Goal: Transaction & Acquisition: Book appointment/travel/reservation

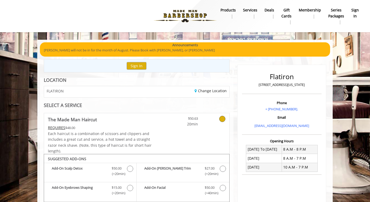
click at [186, 16] on img at bounding box center [185, 16] width 71 height 29
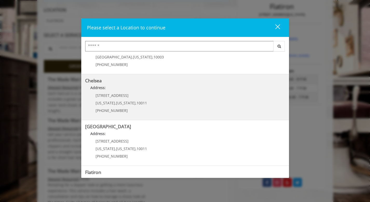
scroll to position [25, 0]
drag, startPoint x: 94, startPoint y: 95, endPoint x: 147, endPoint y: 99, distance: 53.0
click at [147, 99] on link "Chelsea Address: 169/170 W 23rd St New York , New York , 10011 (917) 639-3902" at bounding box center [185, 98] width 200 height 38
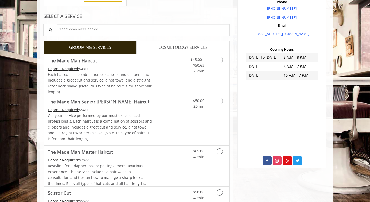
scroll to position [157, 0]
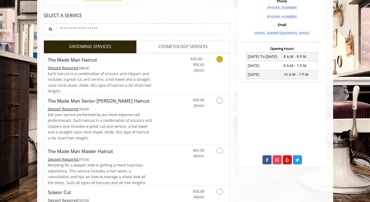
click at [218, 65] on link "Grooming services" at bounding box center [218, 63] width 13 height 20
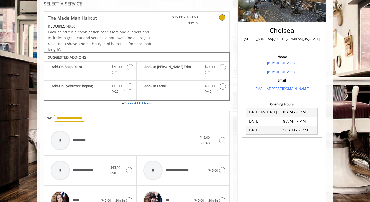
scroll to position [0, 0]
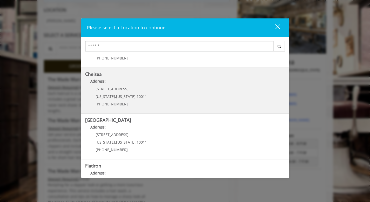
scroll to position [32, 0]
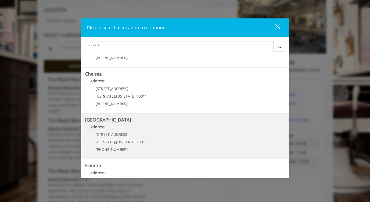
click at [156, 129] on Street "Address:" at bounding box center [185, 128] width 200 height 8
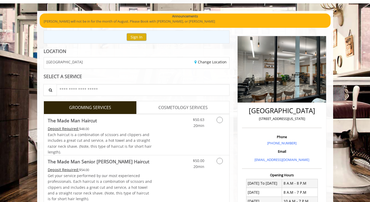
scroll to position [35, 0]
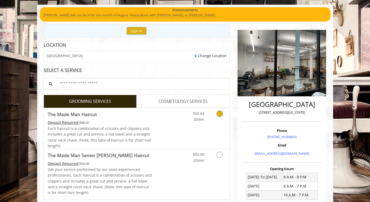
click at [218, 116] on icon "Grooming services" at bounding box center [219, 113] width 6 height 6
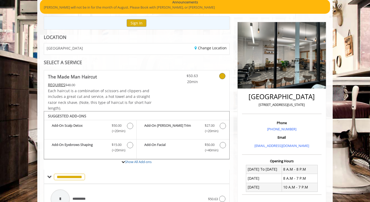
scroll to position [33, 0]
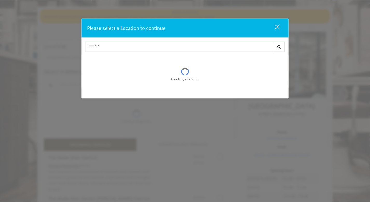
scroll to position [70, 0]
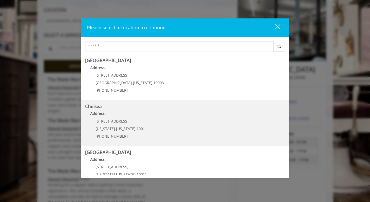
click at [145, 115] on p "Address:" at bounding box center [185, 114] width 200 height 8
